Goal: Task Accomplishment & Management: Complete application form

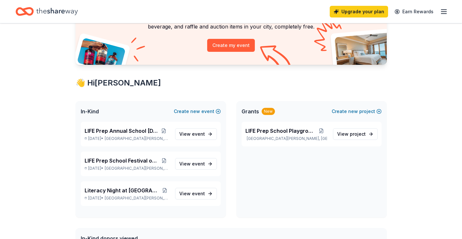
scroll to position [68, 0]
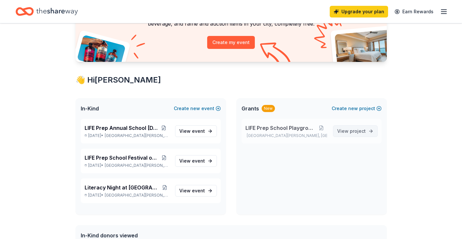
click at [357, 130] on span "project" at bounding box center [358, 131] width 16 height 6
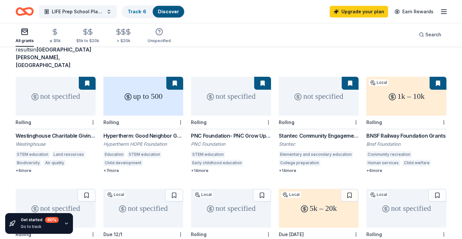
scroll to position [52, 0]
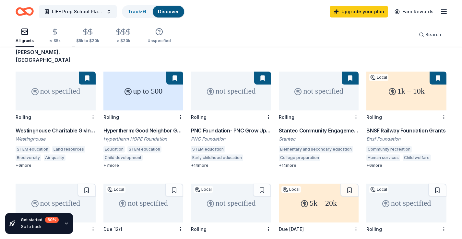
click at [292, 163] on div "+ 14 more" at bounding box center [319, 165] width 80 height 5
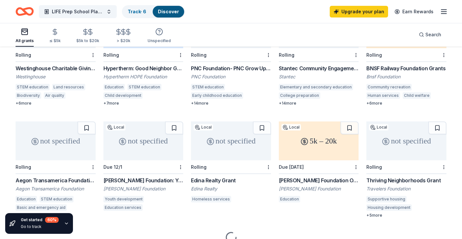
scroll to position [117, 0]
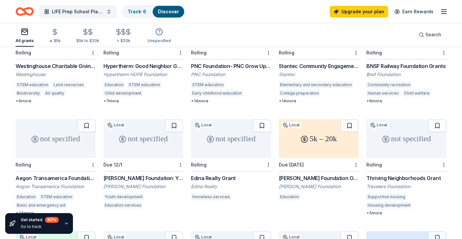
click at [156, 132] on div "not specified" at bounding box center [143, 138] width 80 height 39
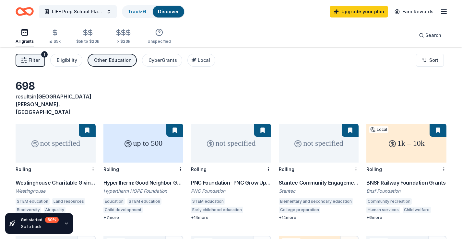
scroll to position [0, 0]
click at [27, 60] on icon "button" at bounding box center [24, 60] width 6 height 6
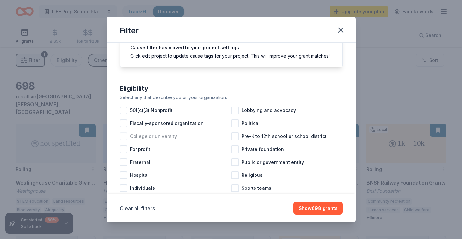
scroll to position [36, 0]
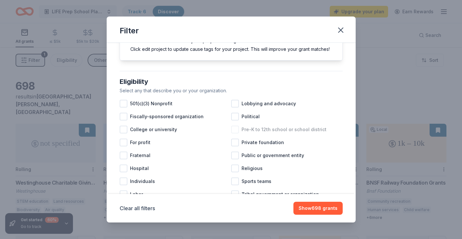
click at [239, 130] on div at bounding box center [235, 130] width 8 height 8
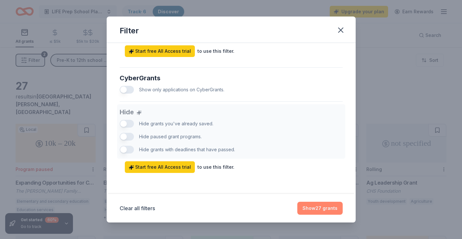
scroll to position [400, 0]
click at [307, 204] on button "Show 27 grants" at bounding box center [319, 208] width 45 height 13
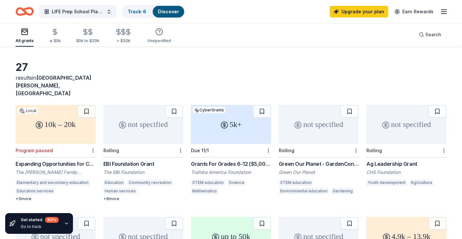
scroll to position [20, 0]
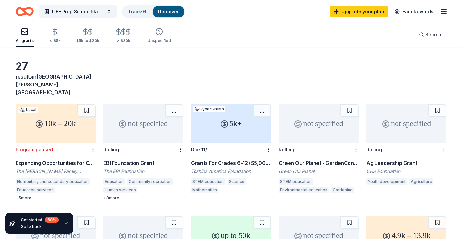
click at [404, 159] on div "Ag Leadership Grant" at bounding box center [406, 163] width 80 height 8
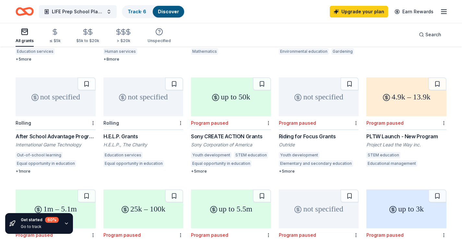
scroll to position [160, 0]
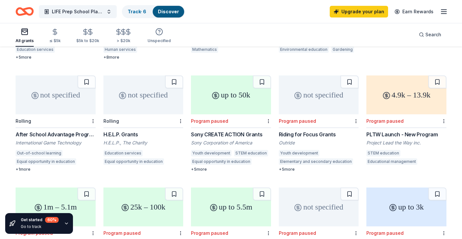
click at [129, 131] on div "H.E.L.P. Grants" at bounding box center [143, 135] width 80 height 8
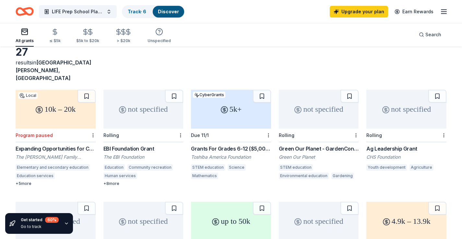
scroll to position [34, 0]
click at [129, 145] on div "EBI Foundation Grant" at bounding box center [143, 149] width 80 height 8
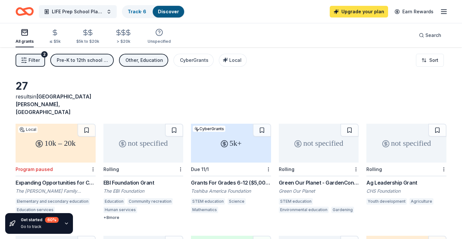
scroll to position [0, 0]
click at [84, 10] on span "LIFE Prep School Playground" at bounding box center [78, 12] width 52 height 8
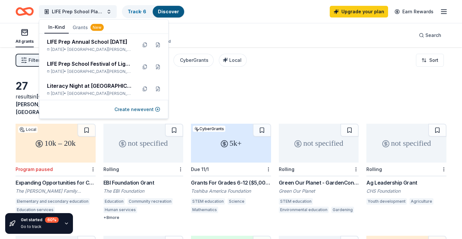
click at [50, 27] on button "In-Kind" at bounding box center [56, 27] width 24 height 12
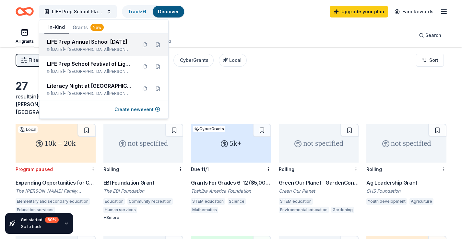
click at [114, 47] on div "May 08, 2026 • Saint Paul, MN" at bounding box center [89, 49] width 85 height 5
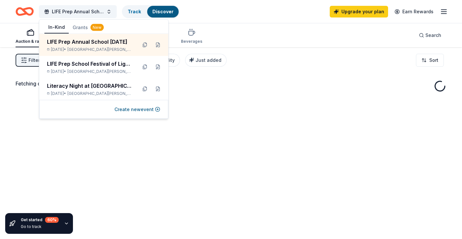
click at [259, 28] on div "Auction & raffle Meals Snacks Desserts Alcohol Beverages Search" at bounding box center [231, 35] width 431 height 24
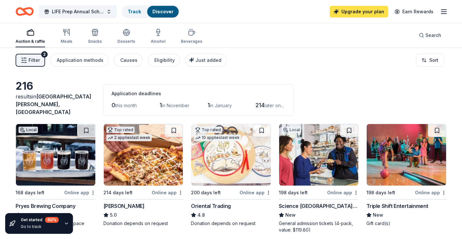
click at [365, 12] on link "Upgrade your plan" at bounding box center [359, 12] width 58 height 12
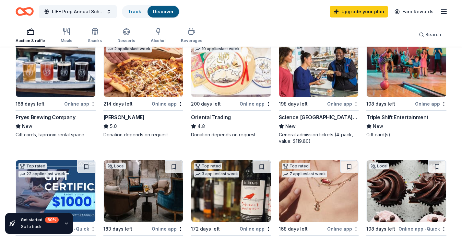
scroll to position [89, 0]
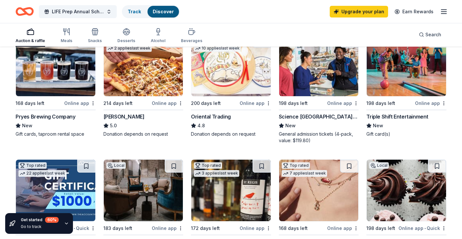
click at [229, 78] on img at bounding box center [230, 66] width 79 height 62
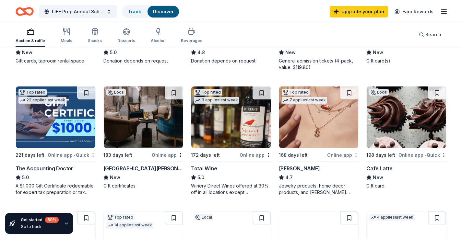
scroll to position [163, 0]
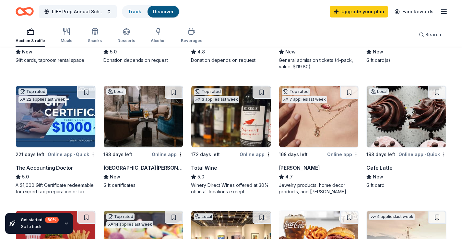
click at [145, 101] on img at bounding box center [143, 117] width 79 height 62
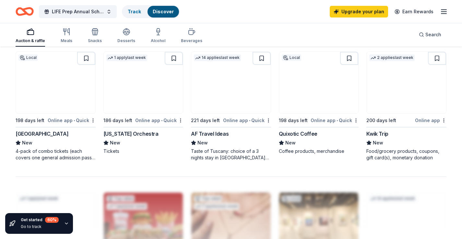
scroll to position [453, 0]
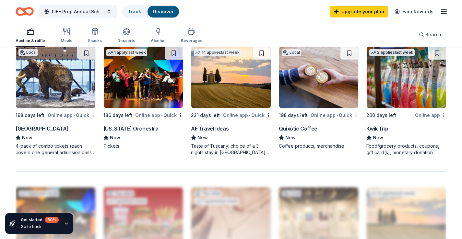
click at [66, 223] on icon "button" at bounding box center [66, 223] width 5 height 5
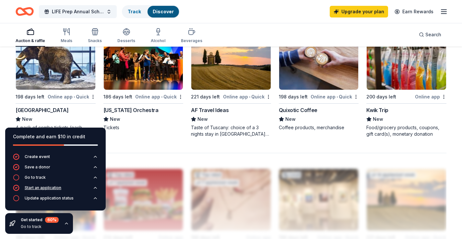
scroll to position [472, 0]
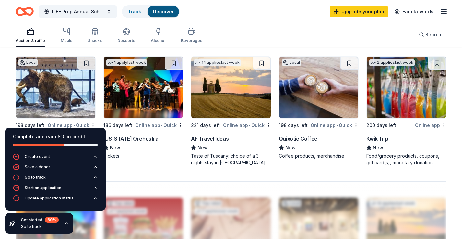
scroll to position [442, 0]
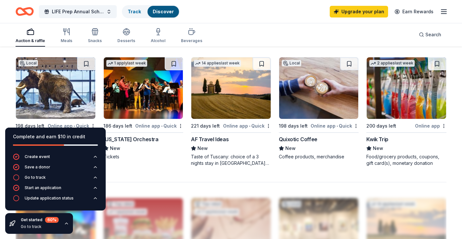
click at [32, 224] on div "Get started 60 % Go to track" at bounding box center [40, 223] width 38 height 13
click at [64, 224] on button "button" at bounding box center [66, 223] width 5 height 5
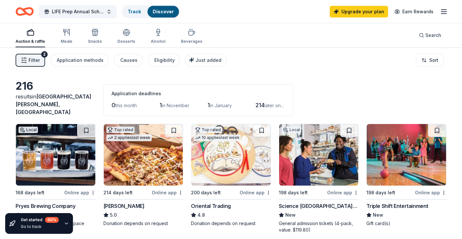
scroll to position [0, 0]
click at [201, 63] on span "Just added" at bounding box center [208, 60] width 26 height 6
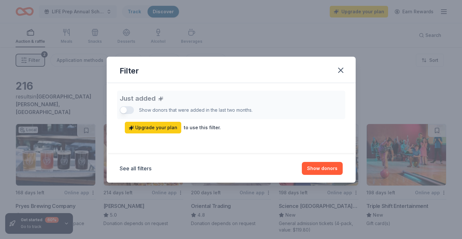
click at [136, 106] on div "Just added Show donors that were added in the last two months. Upgrade your pla…" at bounding box center [231, 112] width 223 height 43
click at [130, 109] on div "Just added Show donors that were added in the last two months. Upgrade your pla…" at bounding box center [231, 112] width 223 height 43
click at [344, 71] on icon "button" at bounding box center [340, 70] width 9 height 9
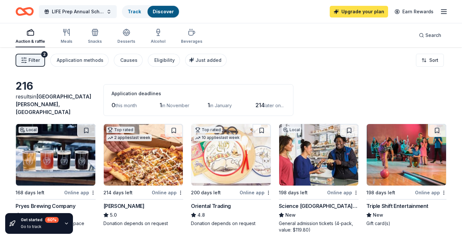
click at [351, 10] on link "Upgrade your plan" at bounding box center [359, 12] width 58 height 12
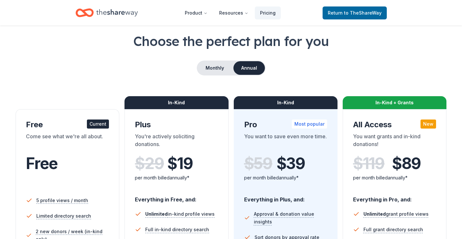
scroll to position [27, 0]
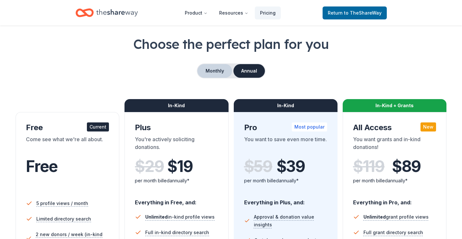
click at [215, 75] on button "Monthly" at bounding box center [214, 71] width 35 height 14
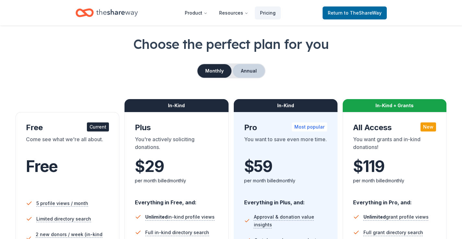
click at [247, 73] on button "Annual" at bounding box center [249, 71] width 32 height 14
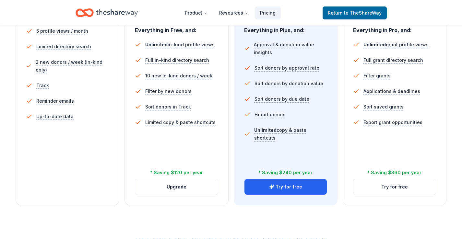
scroll to position [200, 0]
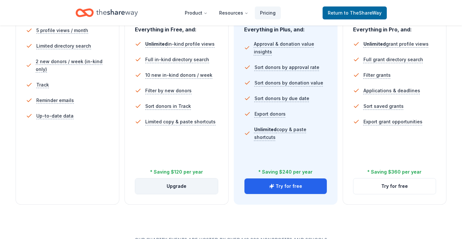
click at [170, 188] on button "Upgrade" at bounding box center [176, 187] width 82 height 16
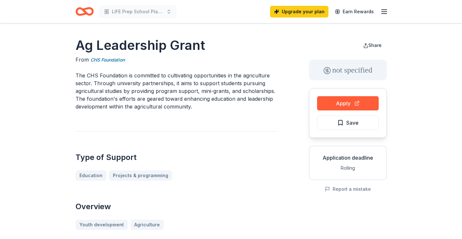
scroll to position [2, 0]
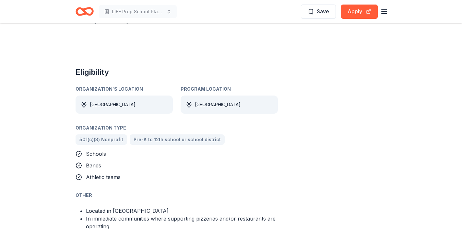
scroll to position [266, 0]
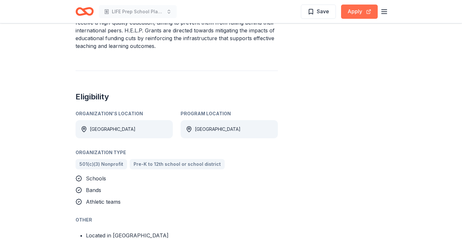
click at [354, 8] on button "Apply" at bounding box center [359, 12] width 37 height 14
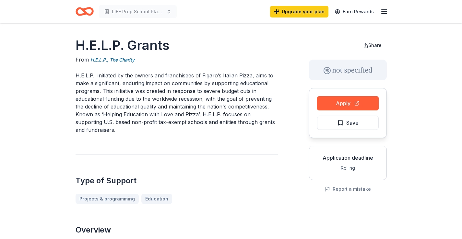
scroll to position [0, 0]
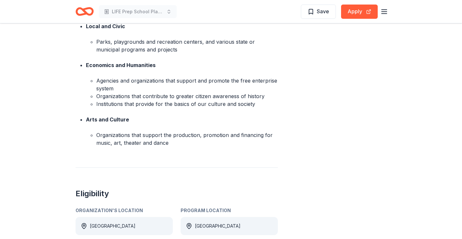
scroll to position [502, 0]
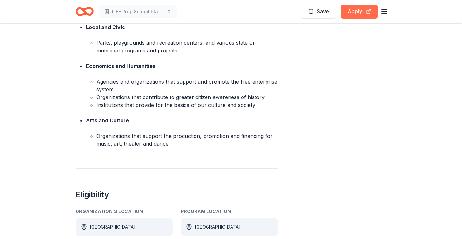
click at [364, 9] on button "Apply" at bounding box center [359, 12] width 37 height 14
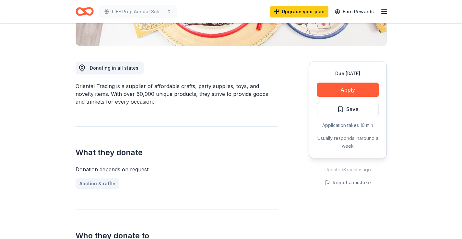
scroll to position [152, 0]
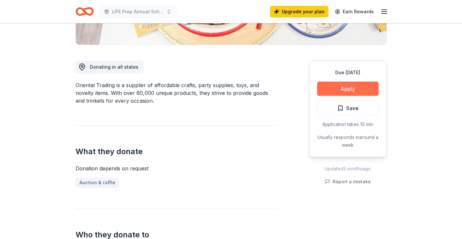
click at [342, 88] on button "Apply" at bounding box center [348, 89] width 62 height 14
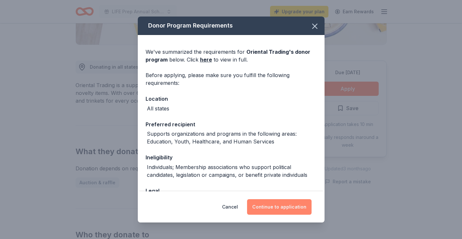
click at [271, 205] on button "Continue to application" at bounding box center [279, 207] width 64 height 16
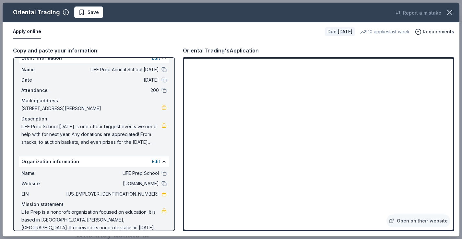
scroll to position [10, 0]
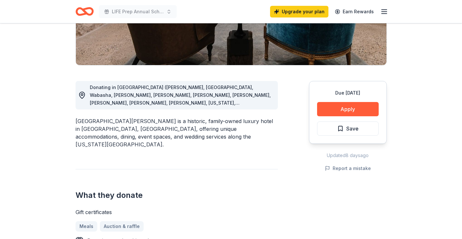
scroll to position [161, 0]
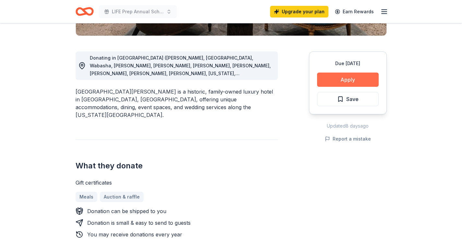
click at [328, 83] on button "Apply" at bounding box center [348, 80] width 62 height 14
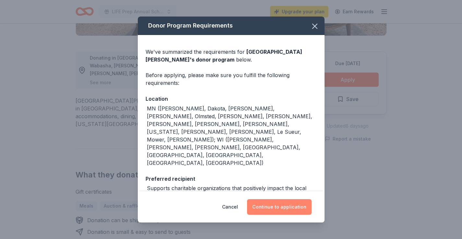
click at [271, 205] on button "Continue to application" at bounding box center [279, 207] width 64 height 16
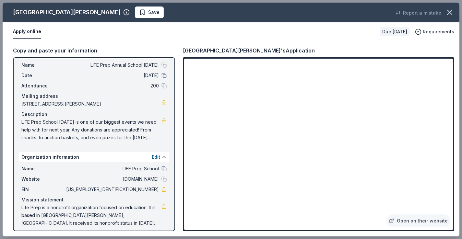
scroll to position [10, 0]
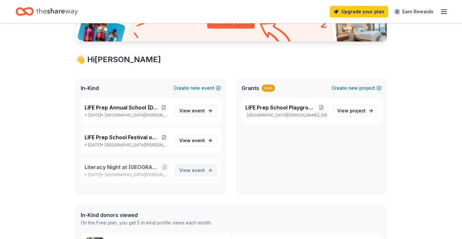
scroll to position [92, 0]
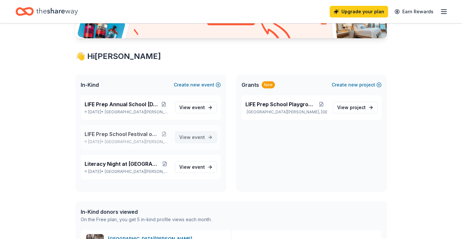
click at [199, 137] on span "event" at bounding box center [198, 138] width 13 height 6
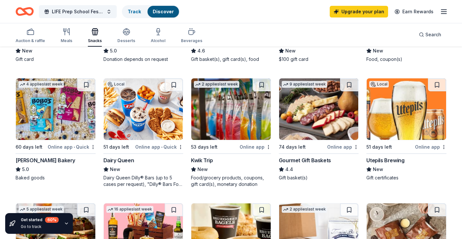
scroll to position [165, 0]
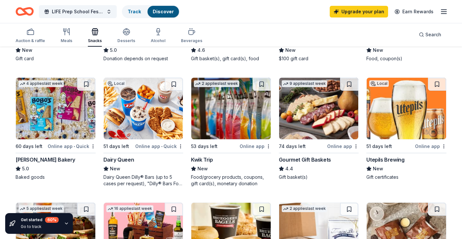
click at [75, 125] on img at bounding box center [55, 109] width 79 height 62
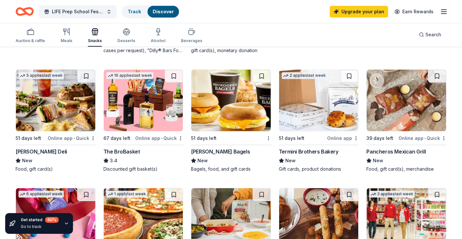
scroll to position [299, 0]
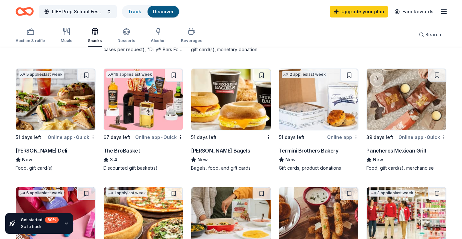
click at [230, 99] on img at bounding box center [230, 100] width 79 height 62
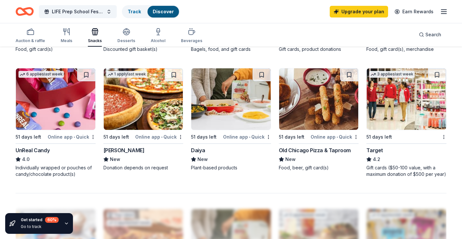
scroll to position [423, 0]
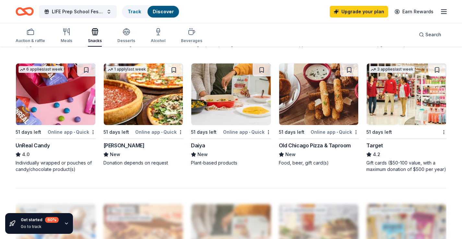
click at [57, 107] on img at bounding box center [55, 95] width 79 height 62
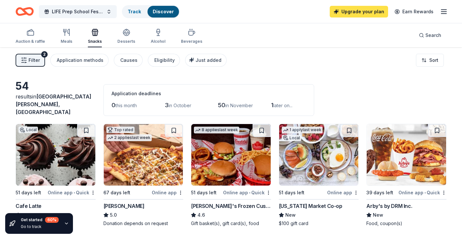
scroll to position [0, 0]
click at [356, 11] on link "Upgrade your plan" at bounding box center [359, 12] width 58 height 12
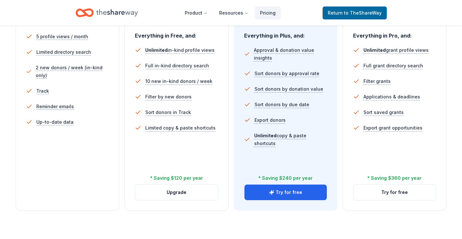
scroll to position [202, 0]
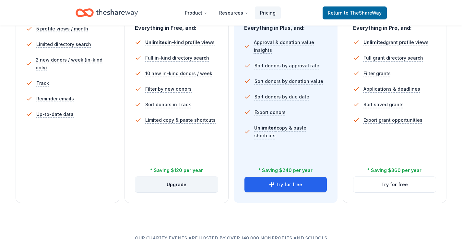
click at [192, 187] on button "Upgrade" at bounding box center [176, 185] width 82 height 16
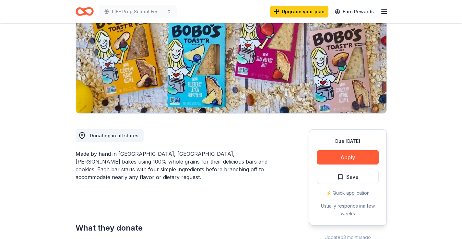
scroll to position [84, 0]
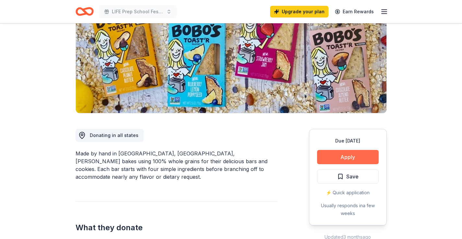
click at [346, 158] on button "Apply" at bounding box center [348, 157] width 62 height 14
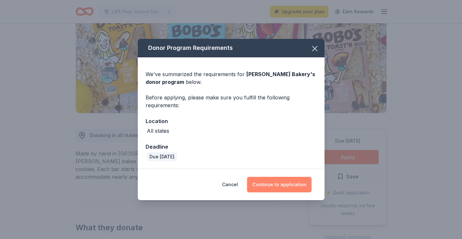
click at [285, 184] on button "Continue to application" at bounding box center [279, 185] width 64 height 16
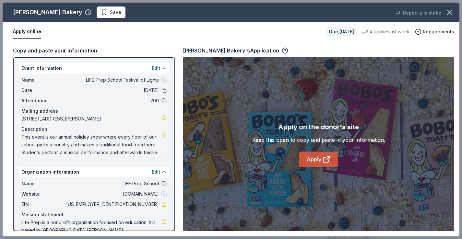
click at [321, 157] on link "Apply" at bounding box center [318, 160] width 39 height 16
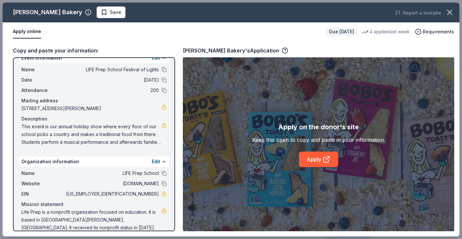
scroll to position [10, 0]
click at [282, 49] on icon "button" at bounding box center [285, 50] width 6 height 6
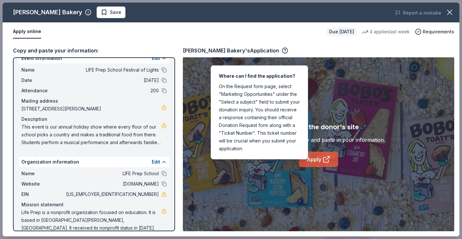
click at [322, 159] on link "Apply" at bounding box center [318, 160] width 39 height 16
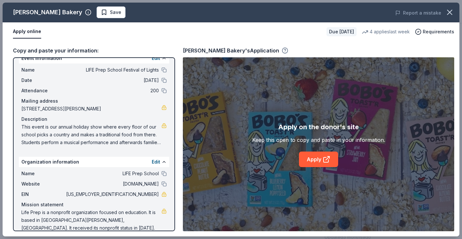
click at [282, 49] on icon "button" at bounding box center [285, 50] width 6 height 6
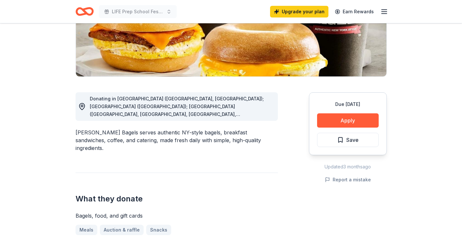
scroll to position [122, 0]
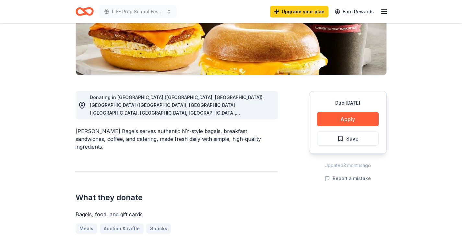
click at [263, 113] on div "Donating in [GEOGRAPHIC_DATA] ([GEOGRAPHIC_DATA], [GEOGRAPHIC_DATA]); [GEOGRAPH…" at bounding box center [181, 105] width 183 height 23
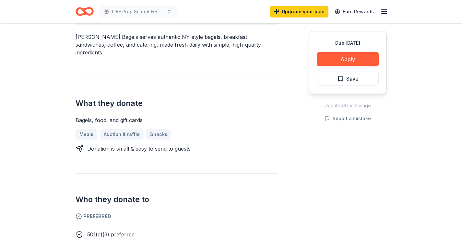
scroll to position [218, 0]
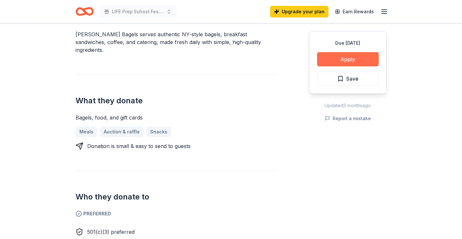
click at [346, 58] on button "Apply" at bounding box center [348, 59] width 62 height 14
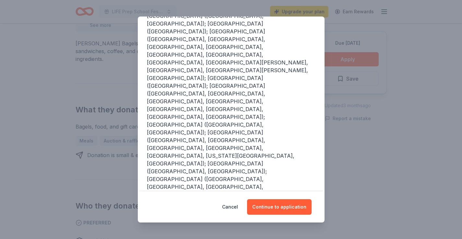
scroll to position [91, 0]
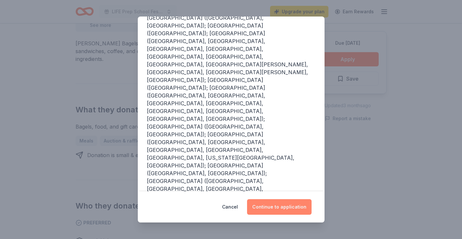
click at [283, 205] on button "Continue to application" at bounding box center [279, 207] width 64 height 16
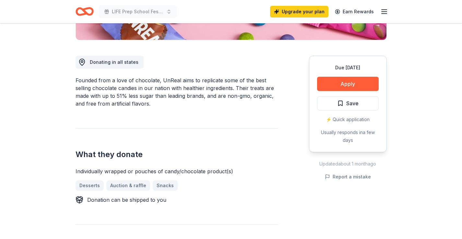
scroll to position [157, 0]
click at [338, 85] on button "Apply" at bounding box center [348, 83] width 62 height 14
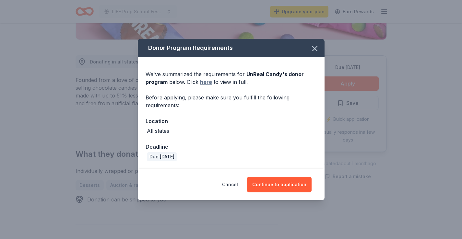
click at [206, 82] on link "here" at bounding box center [206, 82] width 12 height 8
click at [311, 48] on icon "button" at bounding box center [314, 48] width 9 height 9
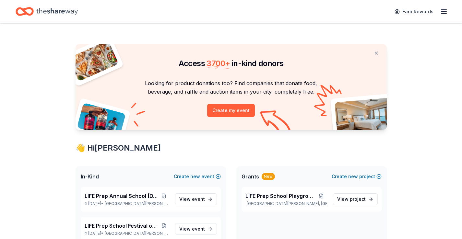
click at [440, 15] on icon "button" at bounding box center [444, 12] width 8 height 8
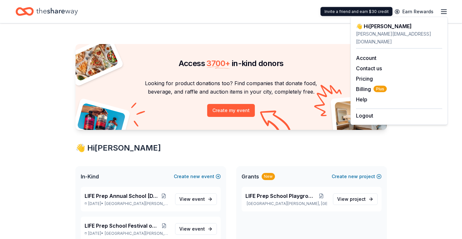
click at [444, 11] on icon "button" at bounding box center [444, 12] width 8 height 8
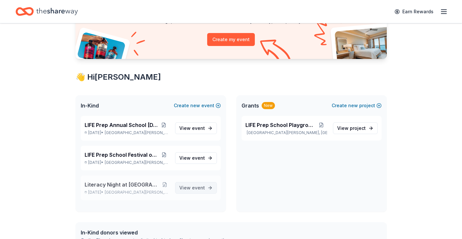
scroll to position [71, 0]
click at [197, 156] on span "event" at bounding box center [198, 158] width 13 height 6
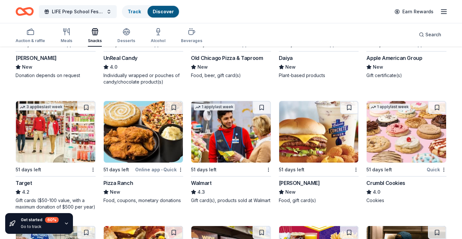
scroll to position [512, 0]
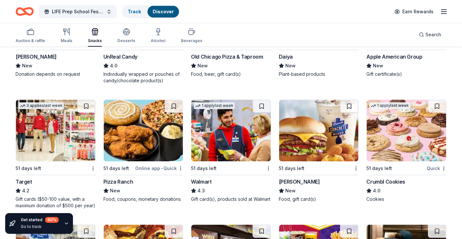
click at [138, 146] on img at bounding box center [143, 131] width 79 height 62
click at [108, 13] on button "LIFE Prep School Festival of Lights" at bounding box center [78, 11] width 78 height 13
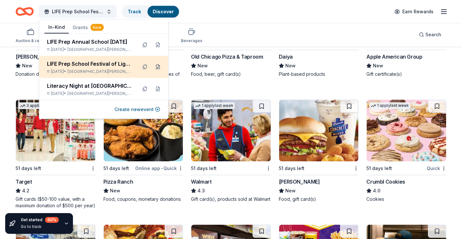
click at [160, 68] on button at bounding box center [158, 67] width 10 height 10
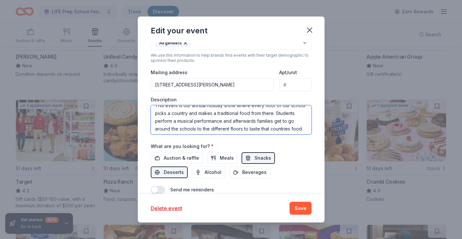
scroll to position [8, 0]
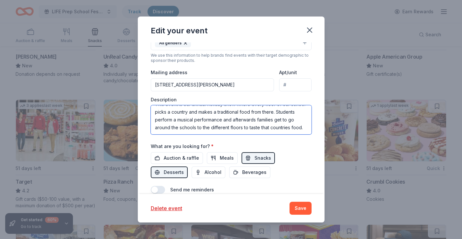
drag, startPoint x: 154, startPoint y: 112, endPoint x: 303, endPoint y: 133, distance: 150.5
click at [303, 133] on textarea "This event is our annual holiday show where every floor of our school picks a c…" at bounding box center [231, 119] width 161 height 29
click at [310, 27] on icon "button" at bounding box center [309, 30] width 9 height 9
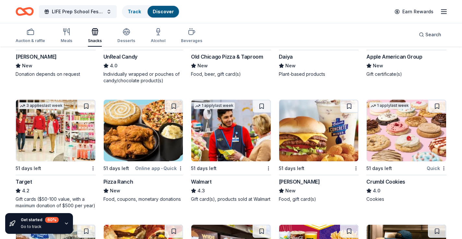
scroll to position [522, 0]
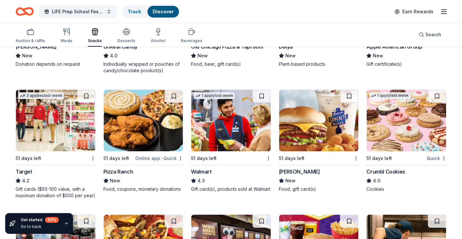
click at [125, 119] on img at bounding box center [143, 121] width 79 height 62
click at [227, 131] on img at bounding box center [230, 121] width 79 height 62
click at [315, 115] on img at bounding box center [318, 121] width 79 height 62
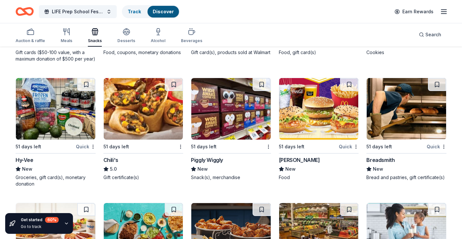
scroll to position [659, 0]
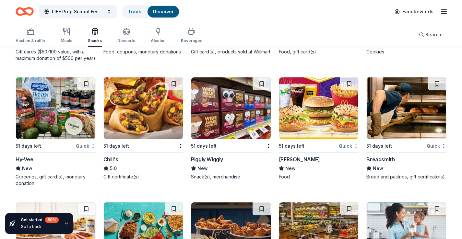
click at [66, 121] on img at bounding box center [55, 108] width 79 height 62
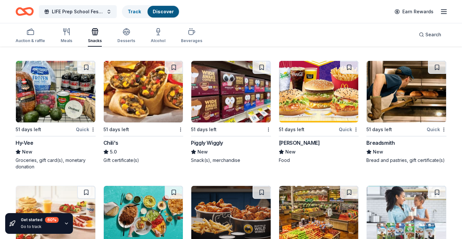
scroll to position [676, 0]
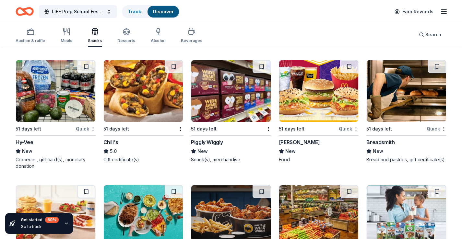
click at [142, 103] on img at bounding box center [143, 91] width 79 height 62
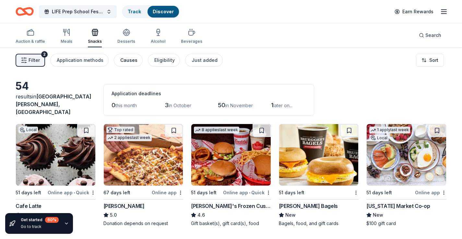
scroll to position [0, 0]
click at [36, 56] on span "Filter" at bounding box center [34, 60] width 11 height 8
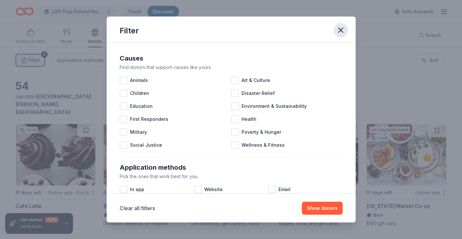
click at [338, 29] on icon "button" at bounding box center [340, 30] width 5 height 5
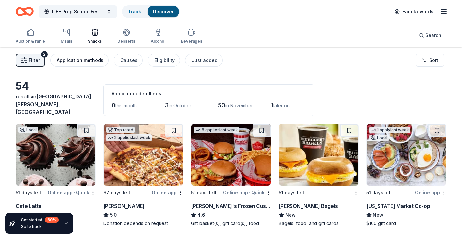
click at [86, 59] on div "Application methods" at bounding box center [80, 60] width 47 height 8
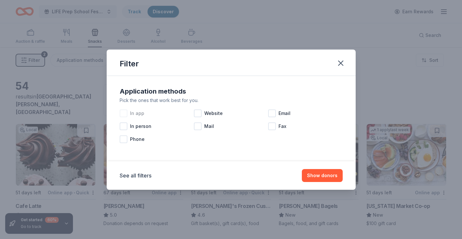
click at [122, 114] on div at bounding box center [124, 114] width 8 height 8
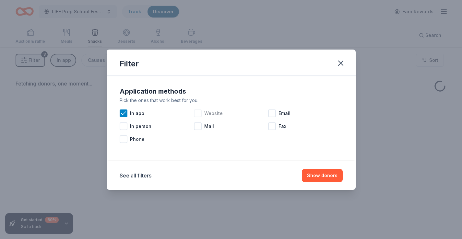
click at [201, 112] on div at bounding box center [198, 114] width 8 height 8
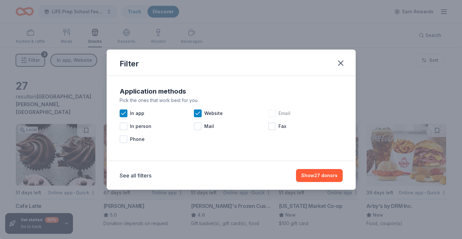
click at [274, 114] on div at bounding box center [272, 114] width 8 height 8
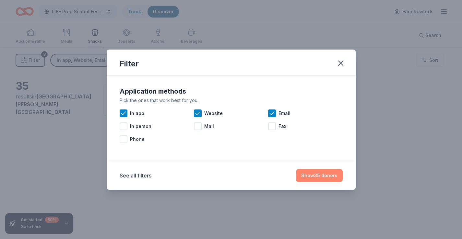
click at [329, 176] on button "Show 35 donors" at bounding box center [319, 175] width 47 height 13
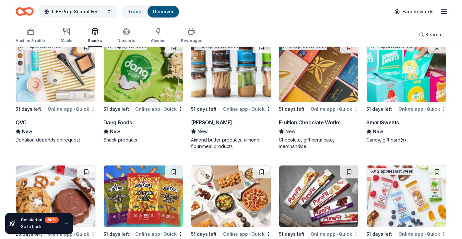
scroll to position [717, 0]
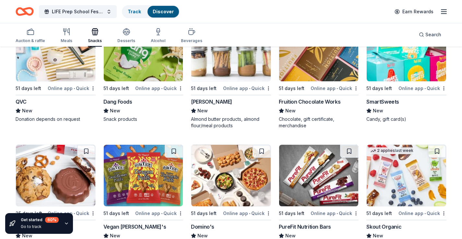
click at [228, 72] on img at bounding box center [230, 51] width 79 height 62
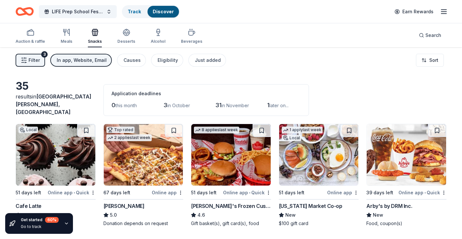
scroll to position [0, 0]
click at [68, 36] on icon "button" at bounding box center [67, 33] width 8 height 8
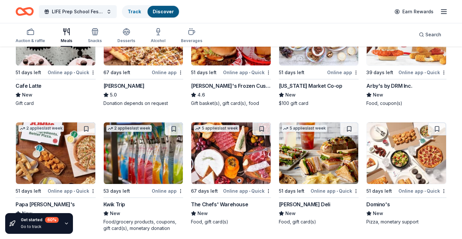
scroll to position [124, 0]
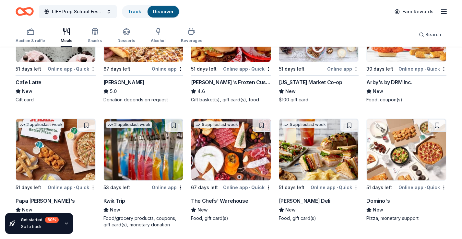
click at [322, 169] on img at bounding box center [318, 150] width 79 height 62
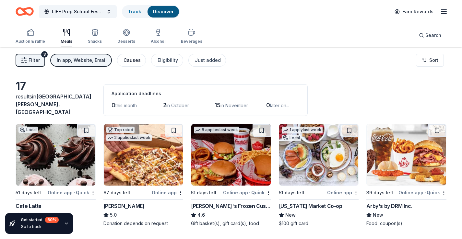
scroll to position [0, 0]
click at [76, 60] on div "In app, Website, Email" at bounding box center [82, 60] width 50 height 8
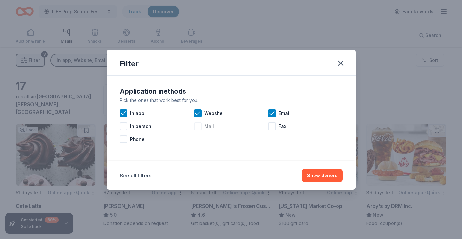
click at [198, 128] on div at bounding box center [198, 127] width 8 height 8
click at [199, 126] on icon at bounding box center [197, 126] width 6 height 6
click at [124, 113] on icon at bounding box center [123, 113] width 4 height 3
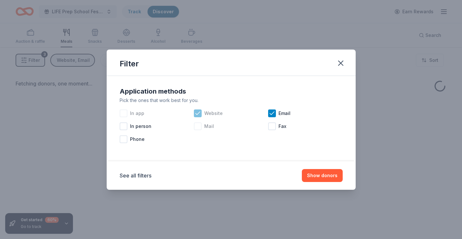
click at [198, 111] on icon at bounding box center [197, 113] width 6 height 6
click at [273, 114] on icon at bounding box center [272, 113] width 6 height 6
click at [316, 178] on button "Show donors" at bounding box center [322, 175] width 41 height 13
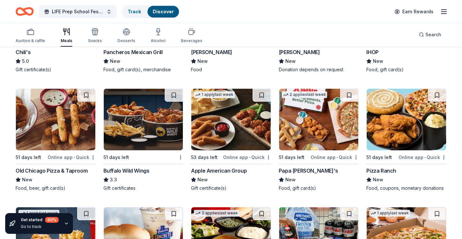
scroll to position [397, 0]
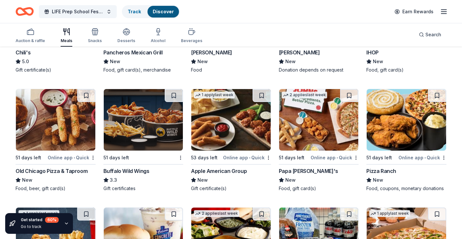
click at [136, 125] on img at bounding box center [143, 120] width 79 height 62
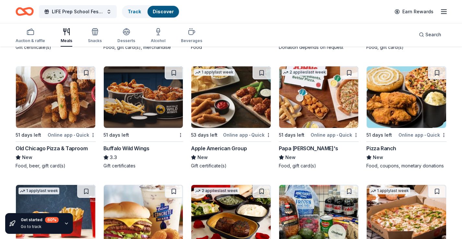
scroll to position [426, 0]
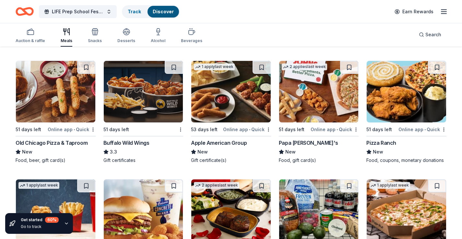
click at [56, 97] on img at bounding box center [55, 92] width 79 height 62
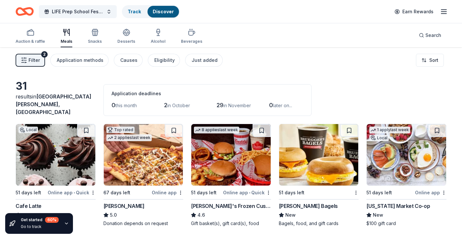
scroll to position [0, 0]
click at [34, 41] on div "Auction & raffle" at bounding box center [30, 41] width 29 height 5
click at [38, 53] on div "Filter 2 Application methods Causes Eligibility Just added Sort" at bounding box center [231, 60] width 462 height 26
click at [36, 59] on span "Filter" at bounding box center [34, 60] width 11 height 8
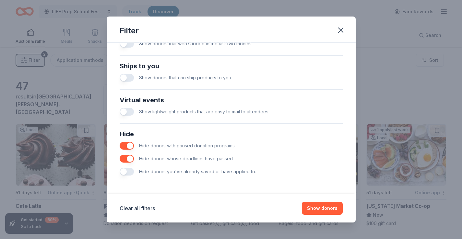
scroll to position [276, 0]
click at [127, 147] on button "button" at bounding box center [127, 146] width 14 height 8
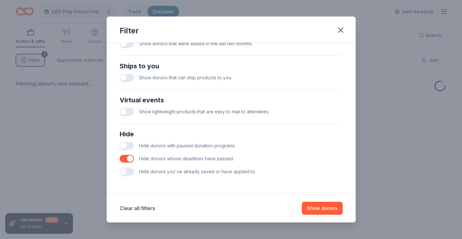
click at [130, 160] on button "button" at bounding box center [127, 159] width 14 height 8
click at [325, 209] on button "Show donors" at bounding box center [322, 208] width 41 height 13
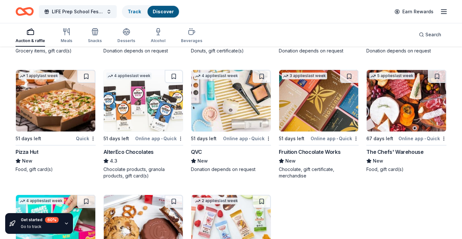
scroll to position [1036, 0]
click at [67, 103] on img at bounding box center [55, 101] width 79 height 62
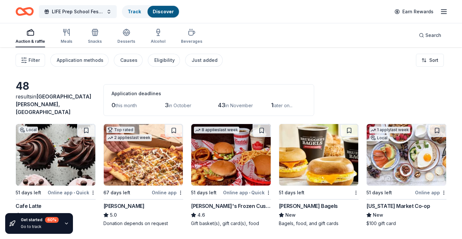
scroll to position [0, 0]
click at [104, 13] on button "LIFE Prep School Festival of Lights" at bounding box center [78, 11] width 78 height 13
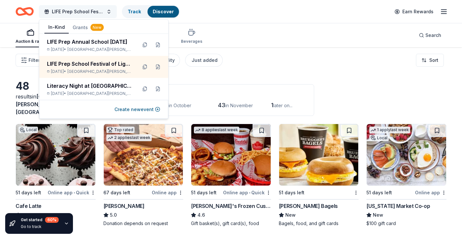
click at [86, 13] on span "LIFE Prep School Festival of Lights" at bounding box center [78, 12] width 52 height 8
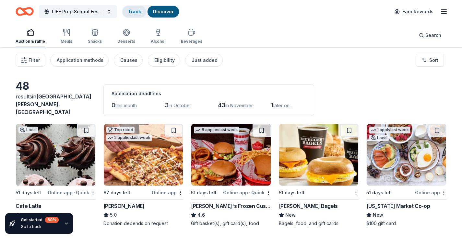
click at [135, 10] on link "Track" at bounding box center [134, 12] width 13 height 6
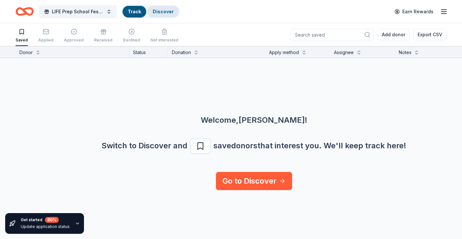
click at [162, 12] on link "Discover" at bounding box center [163, 12] width 21 height 6
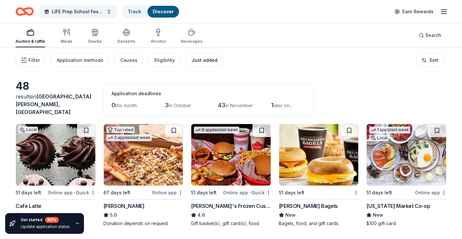
click at [193, 59] on div "Just added" at bounding box center [205, 60] width 26 height 8
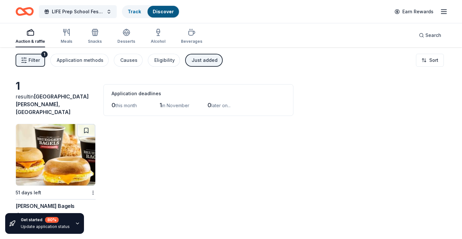
click at [73, 35] on div "Auction & raffle Meals Snacks Desserts Alcohol Beverages" at bounding box center [109, 36] width 187 height 21
click at [57, 13] on span "LIFE Prep School Festival of Lights" at bounding box center [78, 12] width 52 height 8
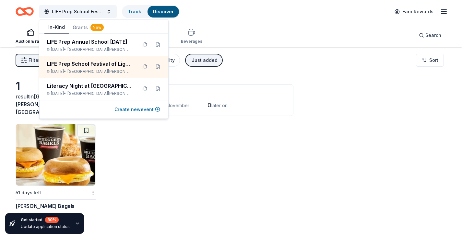
click at [135, 110] on button "Create new event" at bounding box center [137, 110] width 46 height 8
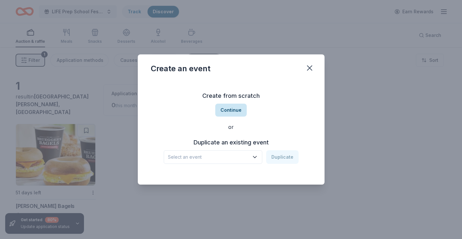
click at [229, 110] on button "Continue" at bounding box center [230, 110] width 31 height 13
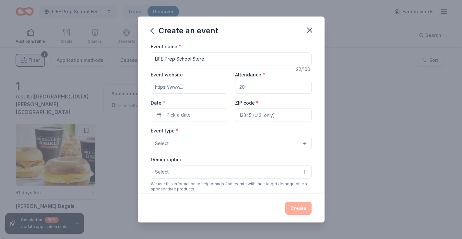
type input "LIFE Prep School Store"
click at [179, 87] on input "Event website" at bounding box center [189, 87] width 76 height 13
click at [246, 92] on input "Attendance *" at bounding box center [273, 87] width 76 height 13
type input "127"
click at [194, 114] on button "Pick a date" at bounding box center [189, 115] width 76 height 13
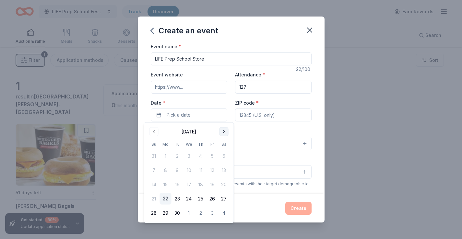
click at [224, 134] on button "Go to next month" at bounding box center [223, 131] width 9 height 9
click at [192, 200] on button "22" at bounding box center [189, 199] width 12 height 12
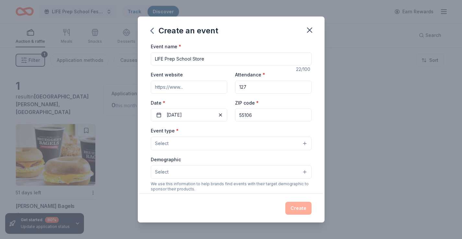
type input "55106"
click at [161, 141] on span "Select" at bounding box center [162, 144] width 14 height 8
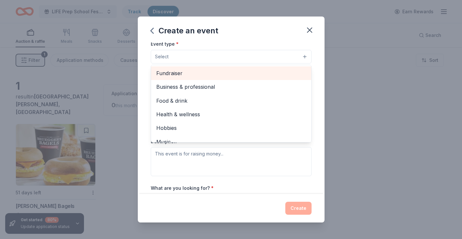
click at [184, 75] on span "Fundraiser" at bounding box center [231, 73] width 150 height 8
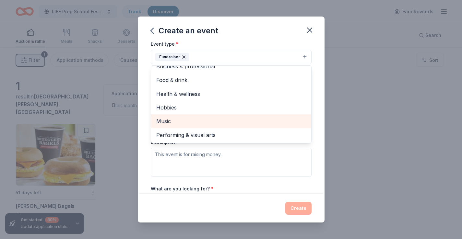
scroll to position [7, 0]
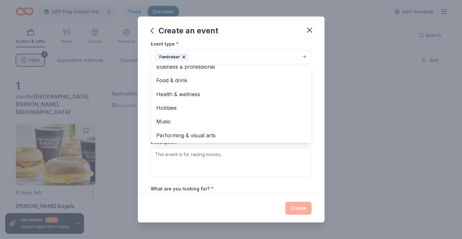
click at [137, 102] on div "Create an event Event name * LIFE Prep School Store 22 /100 Event website Atten…" at bounding box center [231, 119] width 462 height 239
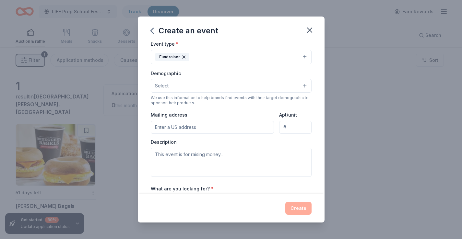
click at [184, 88] on button "Select" at bounding box center [231, 86] width 161 height 14
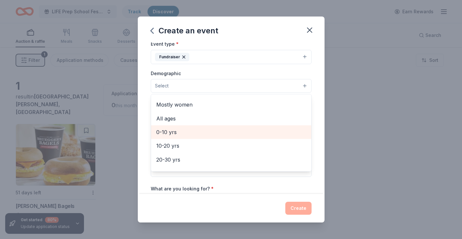
scroll to position [26, 0]
click at [177, 127] on span "0-10 yrs" at bounding box center [231, 131] width 150 height 8
click at [170, 131] on span "10-20 yrs" at bounding box center [231, 132] width 150 height 8
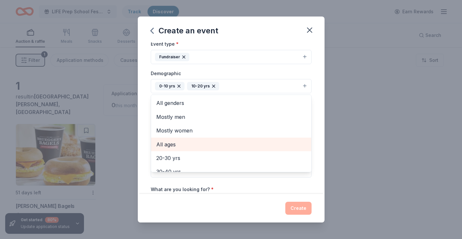
scroll to position [0, 0]
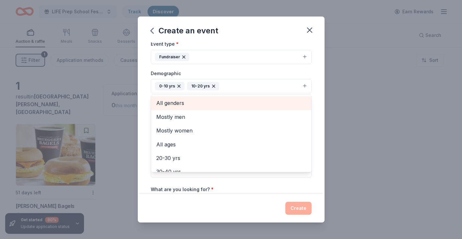
click at [182, 103] on span "All genders" at bounding box center [231, 103] width 150 height 8
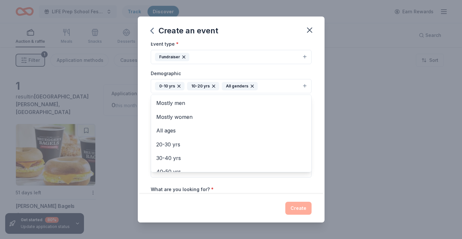
click at [134, 91] on div "Create an event Event name * LIFE Prep School Store 22 /100 Event website Atten…" at bounding box center [231, 119] width 462 height 239
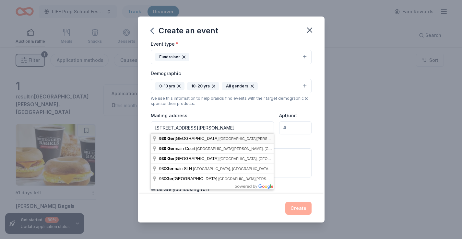
type input "930 Geranium Avenue East, Saint Paul, MN, 55106"
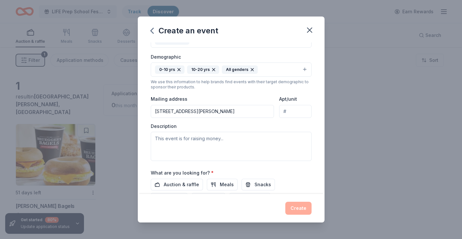
scroll to position [104, 0]
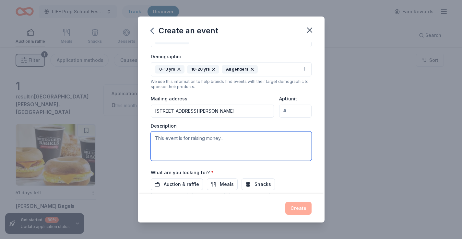
click at [220, 142] on textarea at bounding box center [231, 146] width 161 height 29
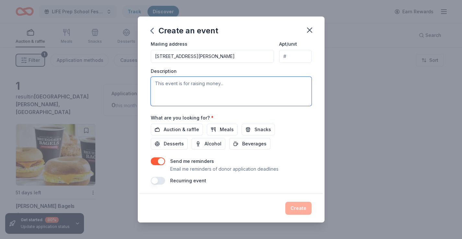
scroll to position [158, 0]
click at [309, 30] on icon "button" at bounding box center [309, 30] width 5 height 5
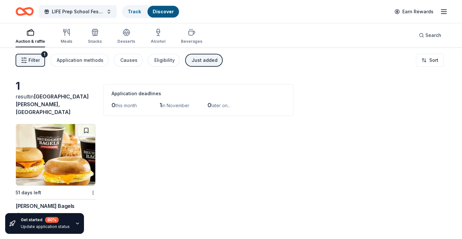
scroll to position [0, 0]
click at [77, 14] on span "LIFE Prep School Festival of Lights" at bounding box center [78, 12] width 52 height 8
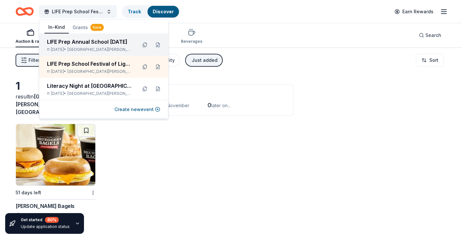
click at [94, 53] on div "LIFE Prep Annual School Carnival May 08, 2026 • Saint Paul, MN" at bounding box center [103, 45] width 129 height 22
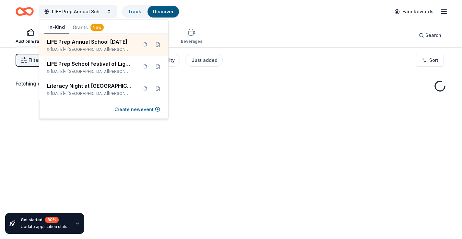
click at [229, 129] on div "Fetching donors, one moment..." at bounding box center [231, 166] width 462 height 239
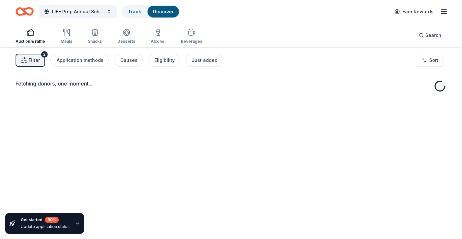
click at [33, 62] on span "Filter" at bounding box center [34, 60] width 11 height 8
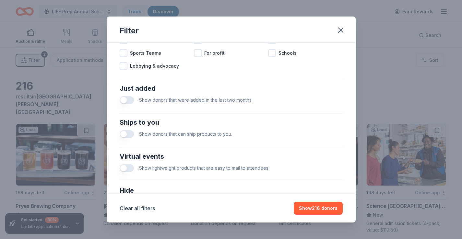
scroll to position [247, 0]
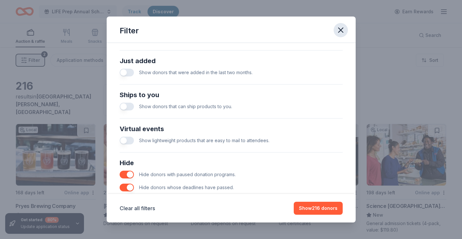
click at [341, 33] on icon "button" at bounding box center [340, 30] width 9 height 9
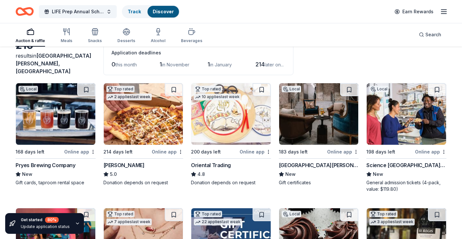
scroll to position [41, 0]
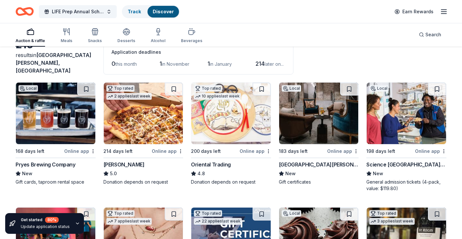
click at [235, 110] on img at bounding box center [230, 114] width 79 height 62
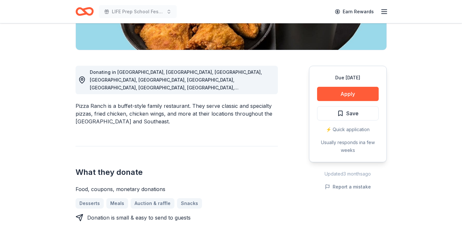
scroll to position [147, 0]
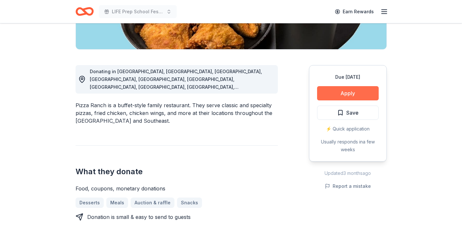
click at [357, 95] on button "Apply" at bounding box center [348, 93] width 62 height 14
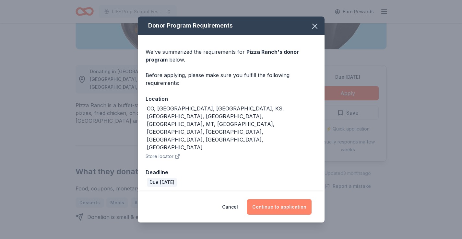
click at [277, 199] on button "Continue to application" at bounding box center [279, 207] width 64 height 16
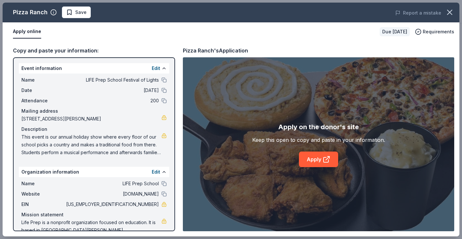
click at [33, 141] on span "This event is our annual holiday show where every floor of our school picks a c…" at bounding box center [91, 144] width 140 height 23
drag, startPoint x: 24, startPoint y: 138, endPoint x: 119, endPoint y: 146, distance: 95.6
click at [119, 146] on span "This event is our annual holiday show where every floor of our school picks a c…" at bounding box center [91, 144] width 140 height 23
click at [277, 139] on div "Keep this open to copy and paste in your information." at bounding box center [318, 140] width 133 height 8
click at [446, 13] on icon "button" at bounding box center [449, 12] width 9 height 9
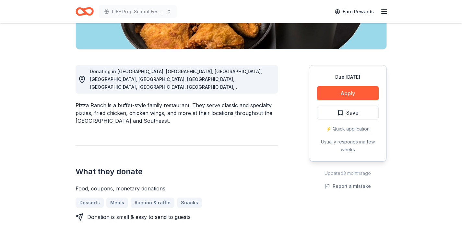
click at [386, 11] on icon "button" at bounding box center [384, 12] width 8 height 8
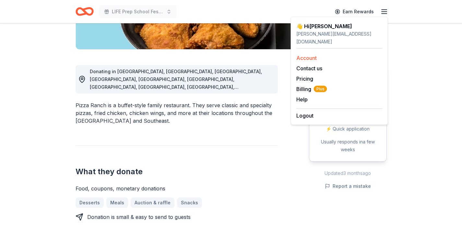
click at [310, 55] on link "Account" at bounding box center [306, 58] width 20 height 6
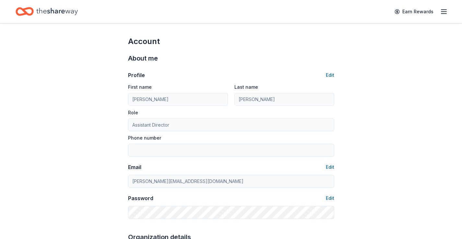
click at [445, 10] on icon "button" at bounding box center [444, 12] width 8 height 8
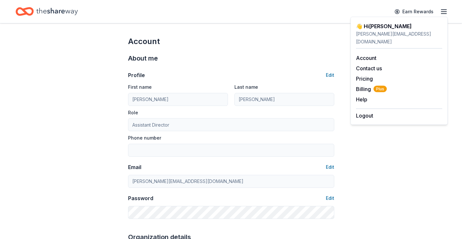
click at [372, 30] on div "[PERSON_NAME][EMAIL_ADDRESS][DOMAIN_NAME]" at bounding box center [399, 38] width 86 height 16
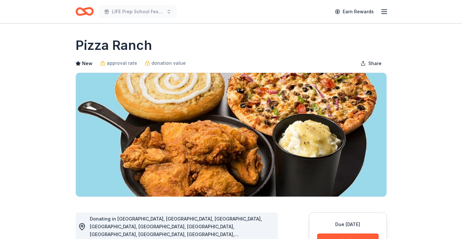
scroll to position [147, 0]
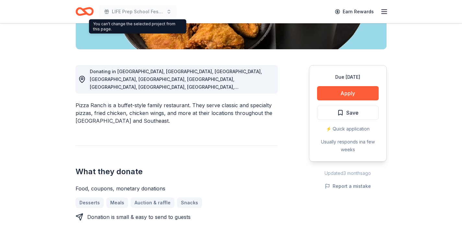
click at [144, 15] on span "LIFE Prep School Festival of Lights" at bounding box center [138, 12] width 52 height 8
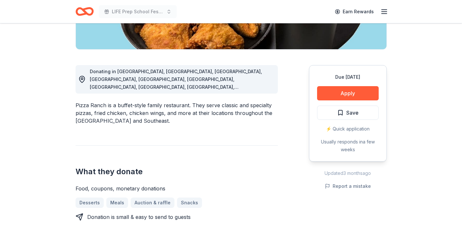
click at [124, 12] on span "LIFE Prep School Festival of Lights" at bounding box center [138, 12] width 52 height 8
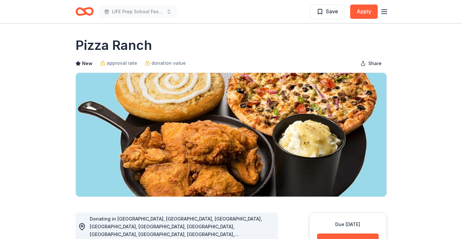
scroll to position [0, 0]
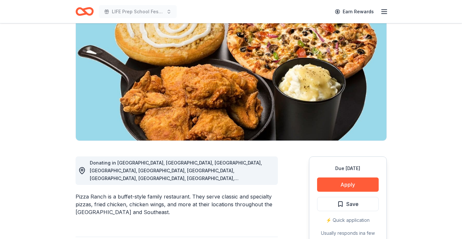
scroll to position [64, 0]
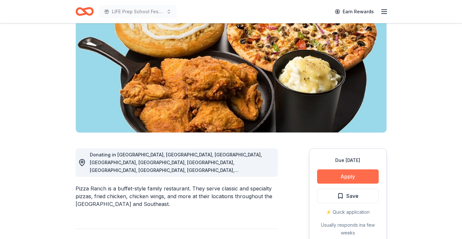
click at [355, 174] on button "Apply" at bounding box center [348, 177] width 62 height 14
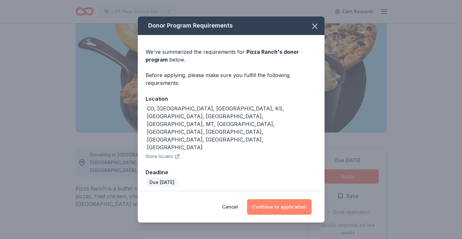
click at [287, 199] on button "Continue to application" at bounding box center [279, 207] width 64 height 16
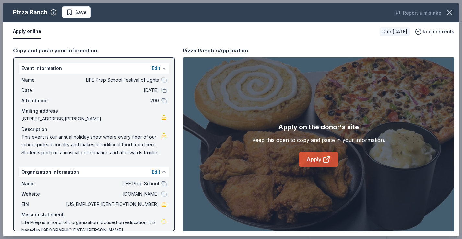
click at [314, 157] on link "Apply" at bounding box center [318, 160] width 39 height 16
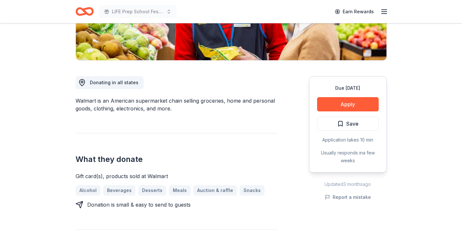
scroll to position [145, 0]
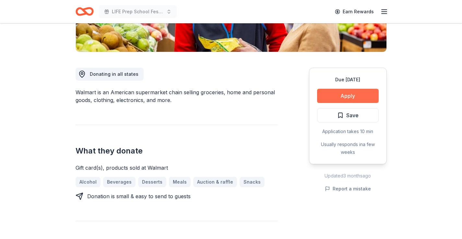
click at [340, 95] on button "Apply" at bounding box center [348, 96] width 62 height 14
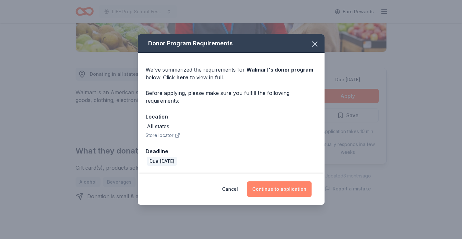
click at [267, 192] on button "Continue to application" at bounding box center [279, 190] width 64 height 16
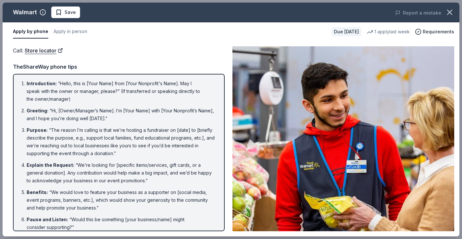
scroll to position [0, 0]
click at [449, 10] on icon "button" at bounding box center [449, 12] width 9 height 9
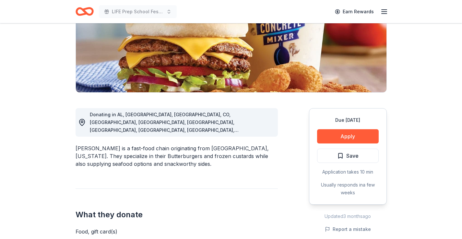
scroll to position [106, 0]
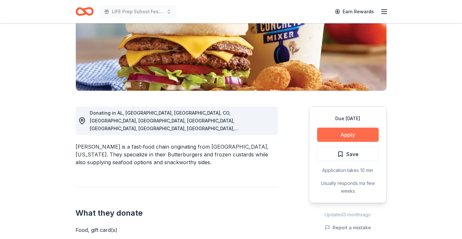
click at [344, 132] on button "Apply" at bounding box center [348, 135] width 62 height 14
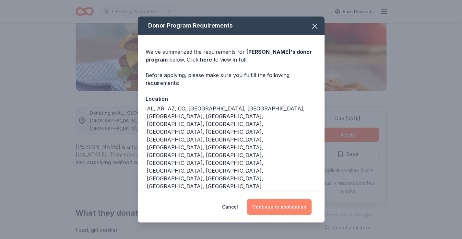
click at [278, 205] on button "Continue to application" at bounding box center [279, 207] width 64 height 16
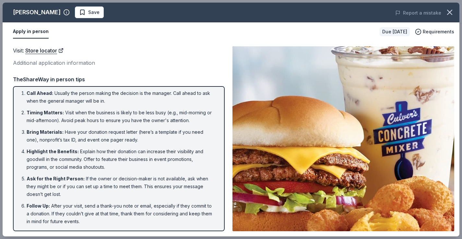
scroll to position [2, 0]
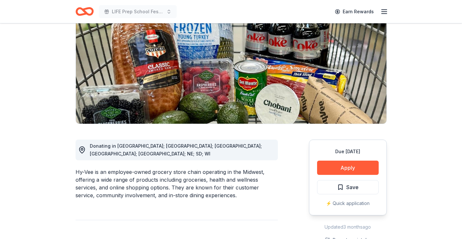
scroll to position [87, 0]
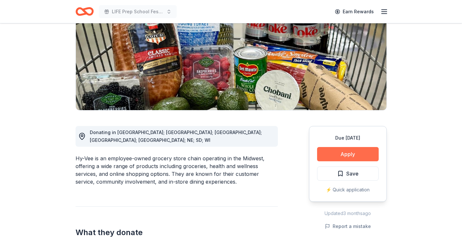
click at [348, 159] on button "Apply" at bounding box center [348, 154] width 62 height 14
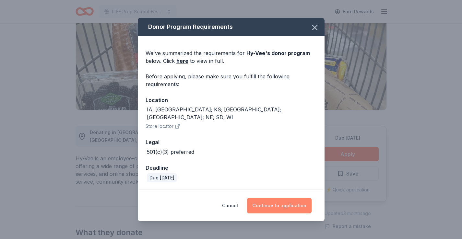
click at [286, 199] on button "Continue to application" at bounding box center [279, 206] width 64 height 16
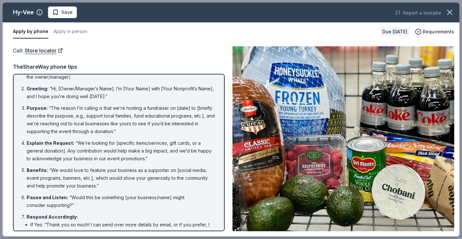
scroll to position [25, 0]
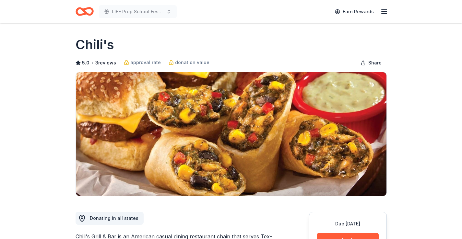
scroll to position [167, 0]
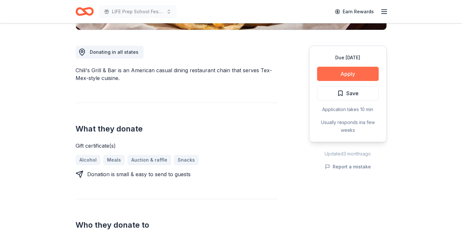
click at [361, 72] on button "Apply" at bounding box center [348, 74] width 62 height 14
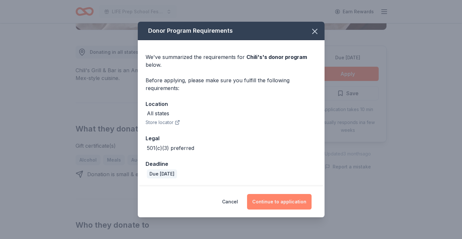
click at [283, 204] on button "Continue to application" at bounding box center [279, 202] width 64 height 16
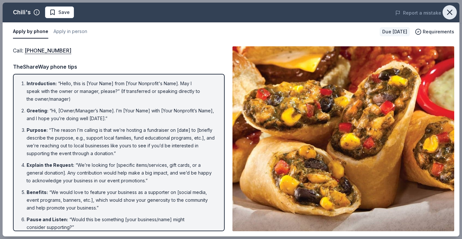
click at [448, 6] on button "button" at bounding box center [449, 12] width 14 height 14
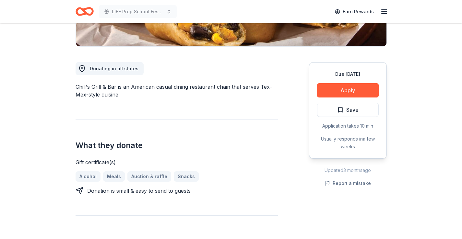
scroll to position [152, 0]
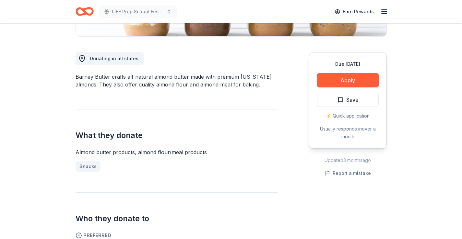
scroll to position [163, 0]
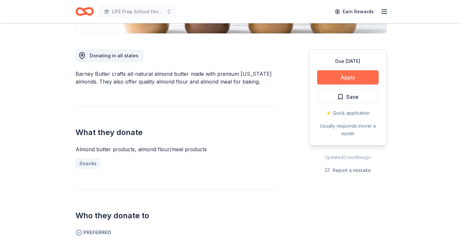
click at [357, 77] on button "Apply" at bounding box center [348, 77] width 62 height 14
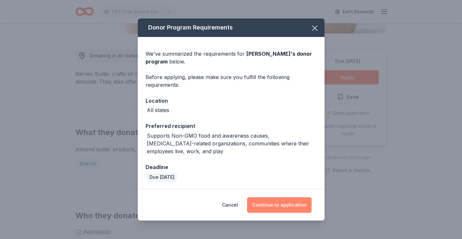
click at [273, 209] on button "Continue to application" at bounding box center [279, 205] width 64 height 16
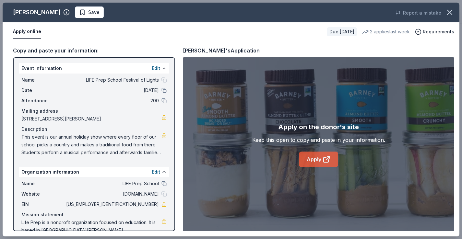
click at [317, 164] on link "Apply" at bounding box center [318, 160] width 39 height 16
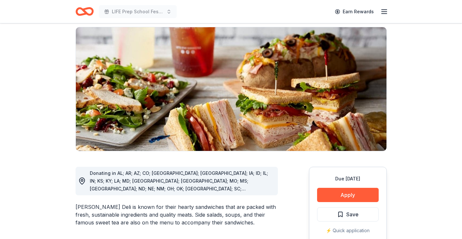
scroll to position [112, 0]
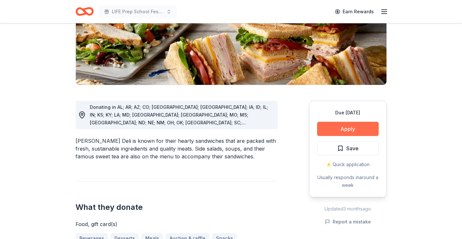
click at [341, 129] on button "Apply" at bounding box center [348, 129] width 62 height 14
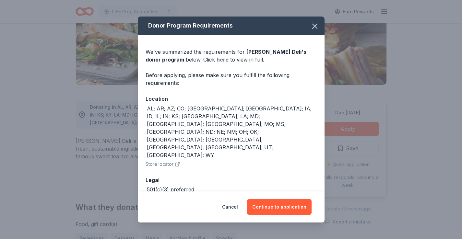
click at [217, 62] on link "here" at bounding box center [223, 60] width 12 height 8
click at [314, 24] on icon "button" at bounding box center [314, 26] width 9 height 9
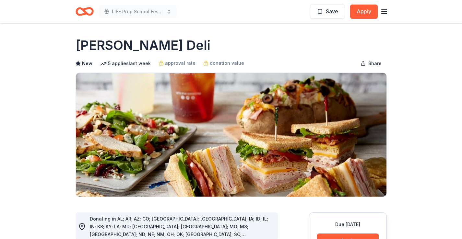
scroll to position [0, 0]
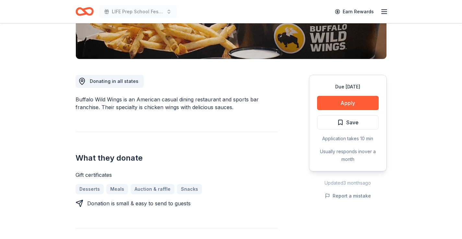
scroll to position [168, 0]
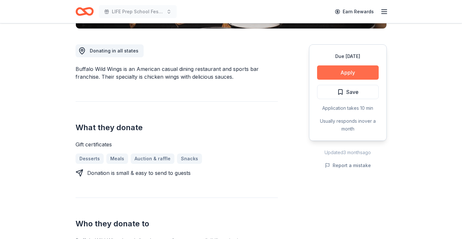
click at [356, 70] on button "Apply" at bounding box center [348, 72] width 62 height 14
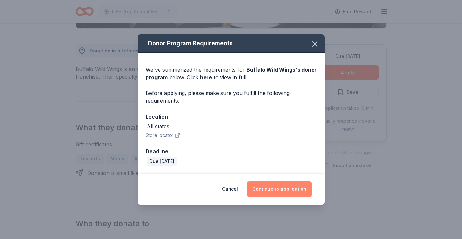
click at [277, 191] on button "Continue to application" at bounding box center [279, 190] width 64 height 16
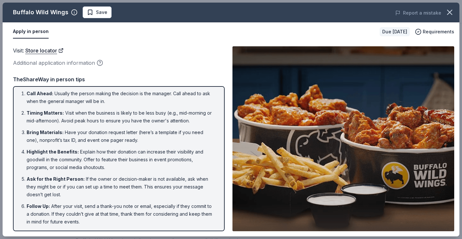
scroll to position [0, 0]
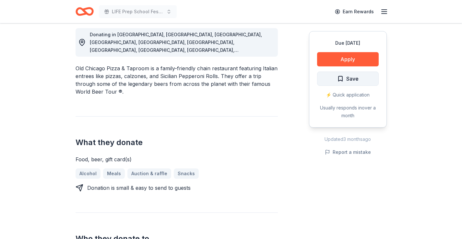
scroll to position [185, 0]
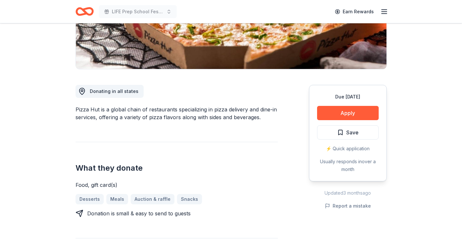
scroll to position [139, 0]
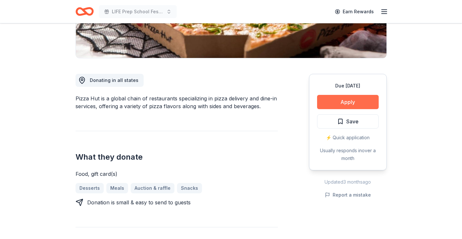
click at [327, 109] on button "Apply" at bounding box center [348, 102] width 62 height 14
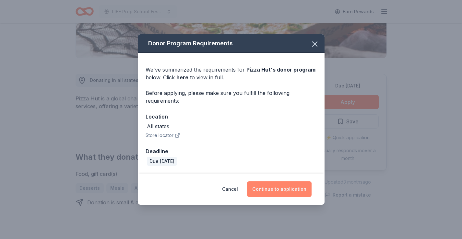
click at [281, 188] on button "Continue to application" at bounding box center [279, 190] width 64 height 16
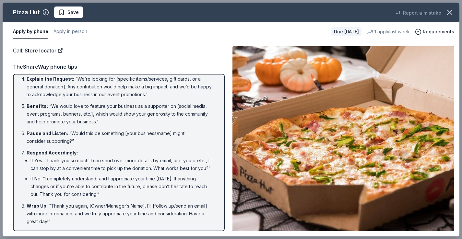
scroll to position [86, 0]
click at [450, 12] on icon "button" at bounding box center [449, 12] width 5 height 5
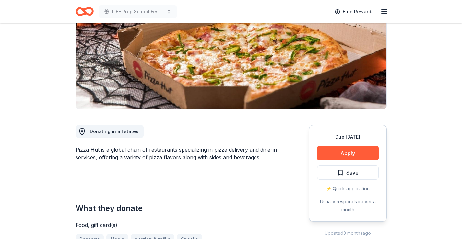
scroll to position [81, 0]
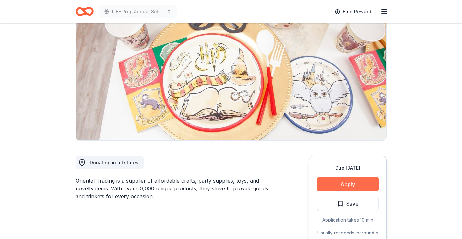
scroll to position [58, 0]
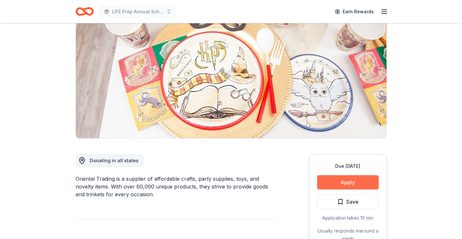
click at [341, 180] on button "Apply" at bounding box center [348, 182] width 62 height 14
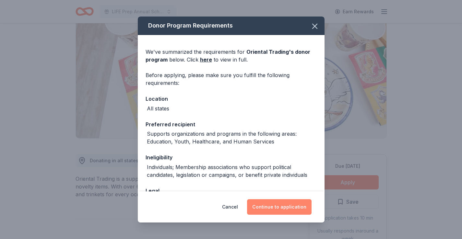
click at [275, 206] on button "Continue to application" at bounding box center [279, 207] width 64 height 16
